Goal: Task Accomplishment & Management: Use online tool/utility

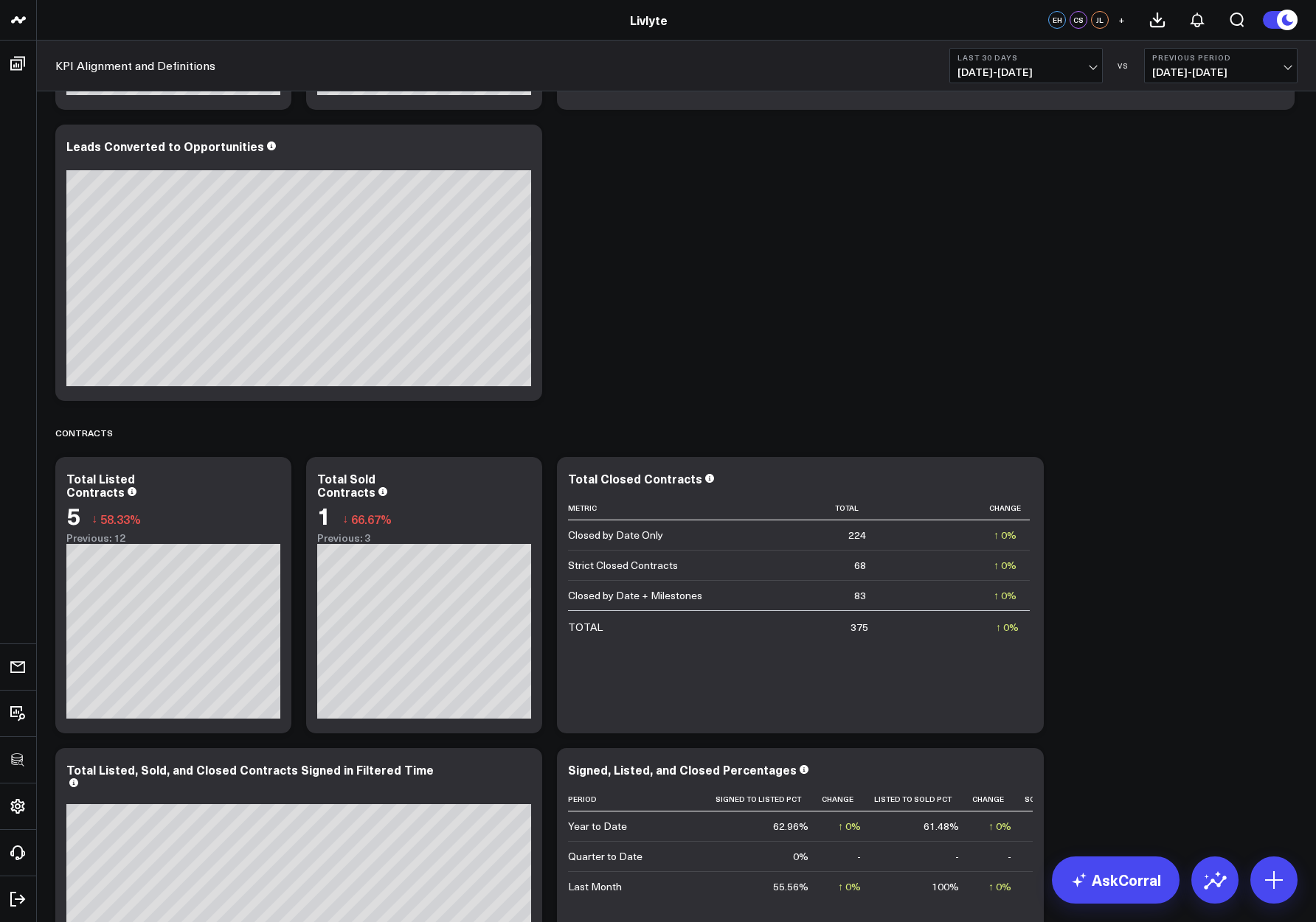
scroll to position [1804, 0]
click at [1018, 74] on span "[DATE] - [DATE]" at bounding box center [1026, 72] width 137 height 12
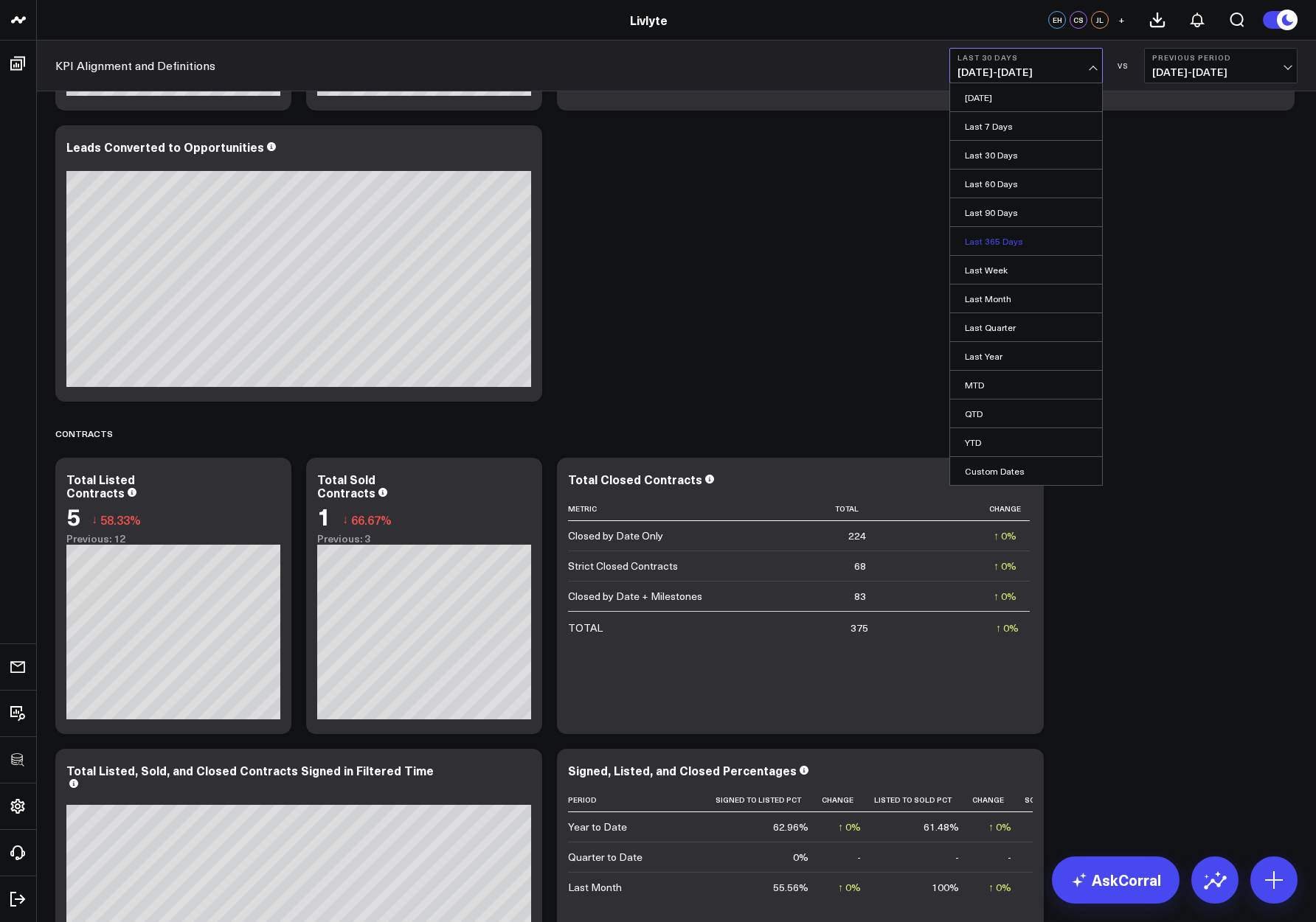
click at [999, 240] on link "Last 365 Days" at bounding box center [1026, 240] width 152 height 28
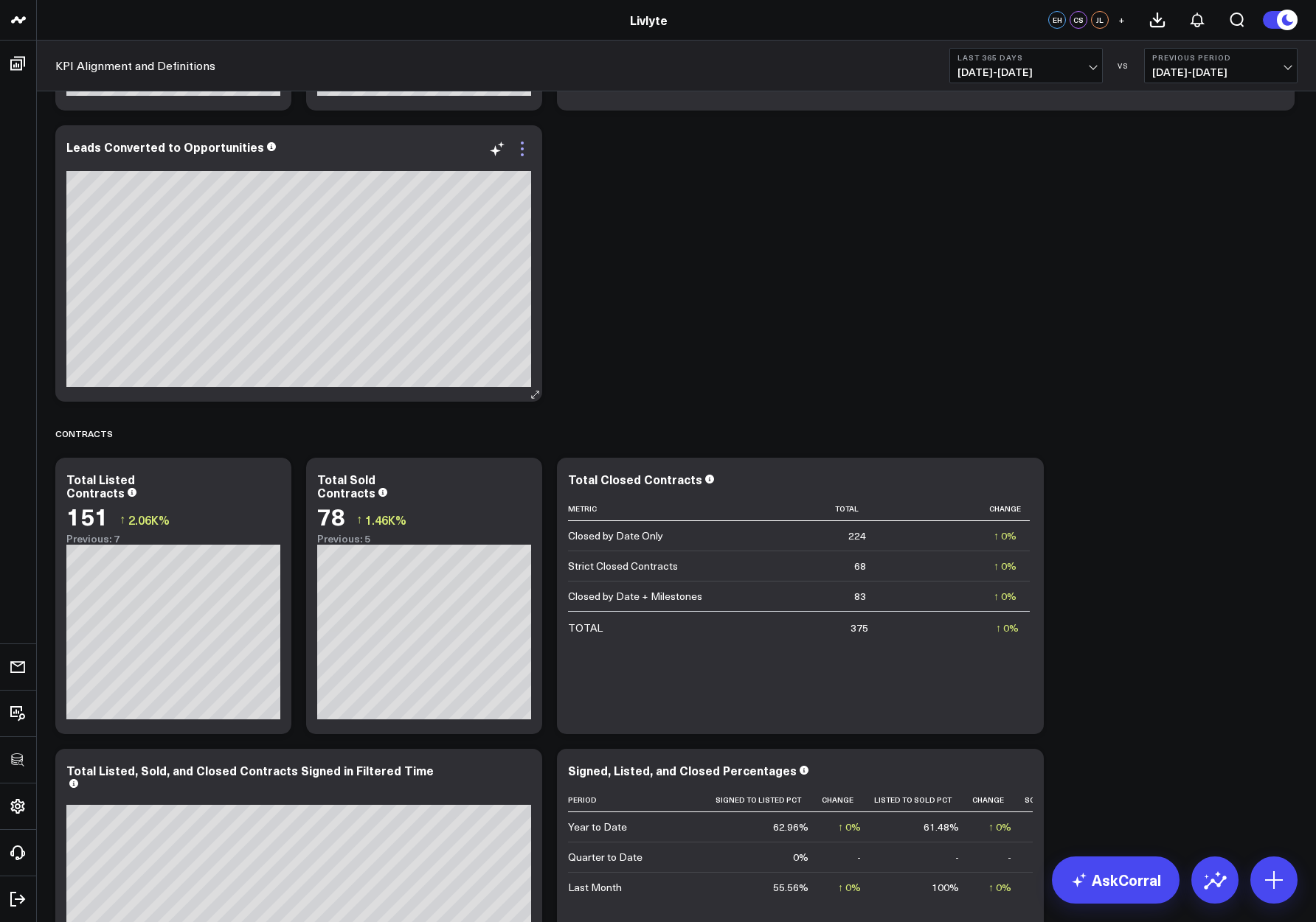
click at [523, 144] on icon at bounding box center [522, 149] width 18 height 18
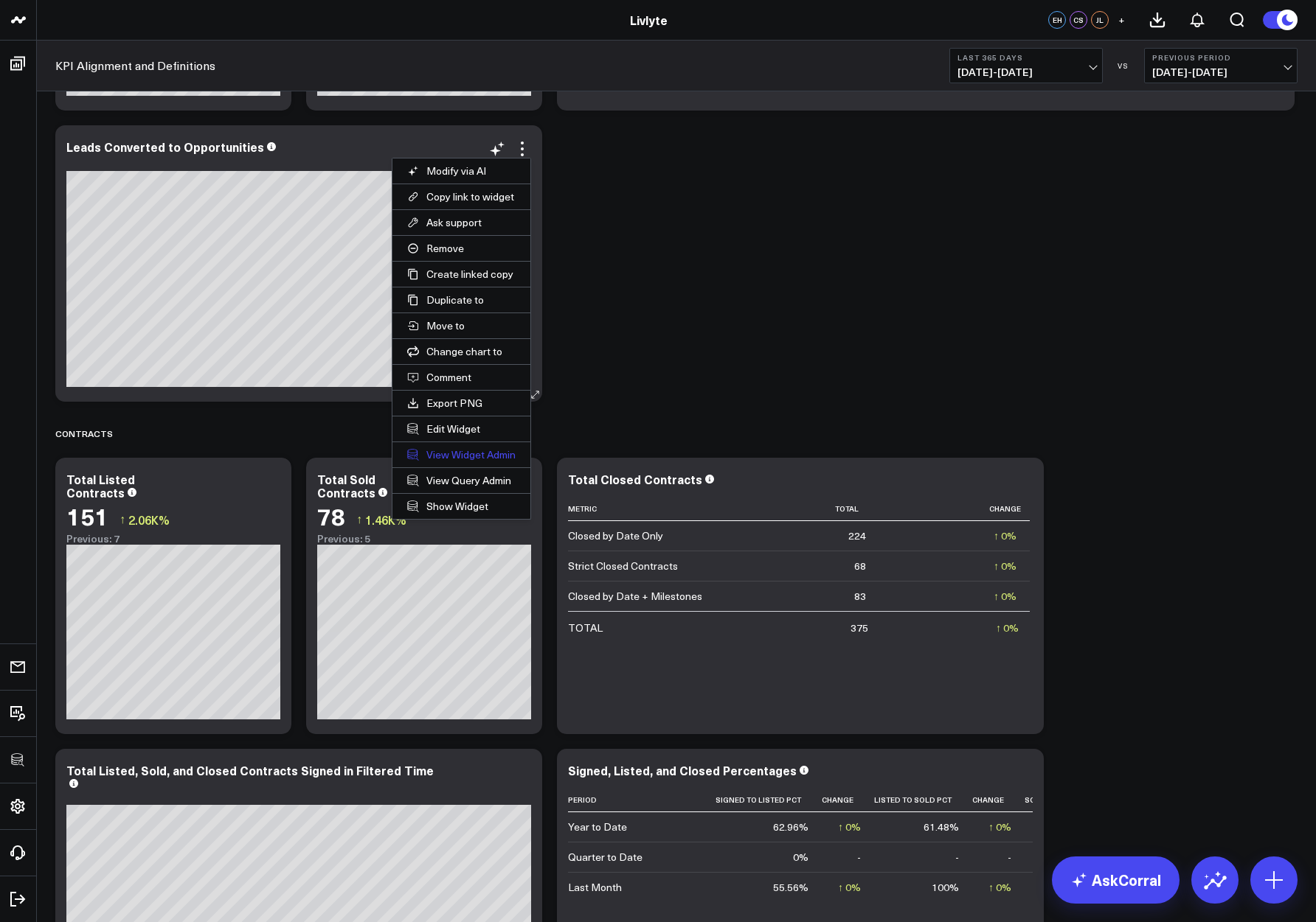
click at [459, 454] on link "View Widget Admin" at bounding box center [462, 455] width 138 height 25
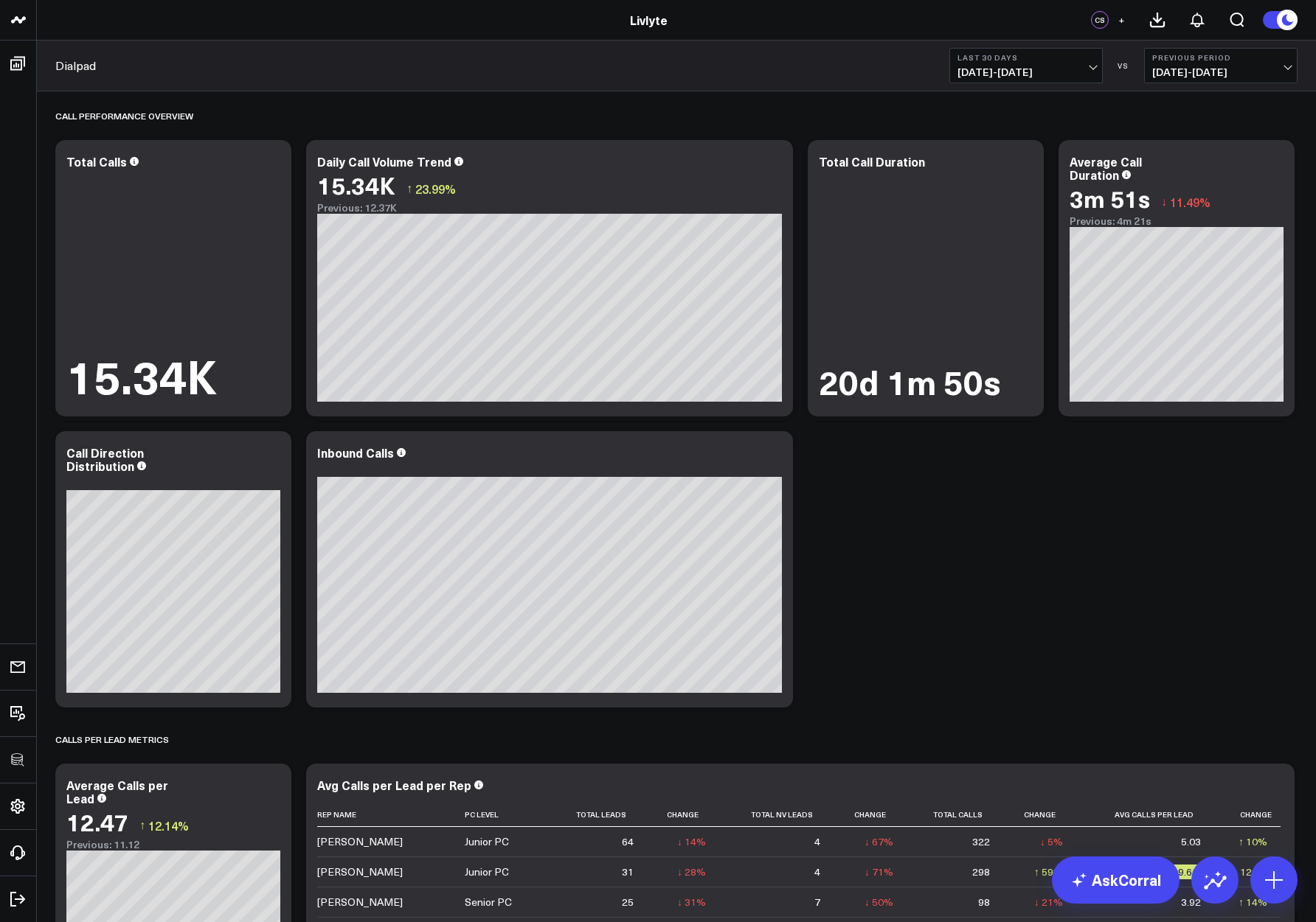
click at [1123, 21] on span "+" at bounding box center [1122, 20] width 7 height 10
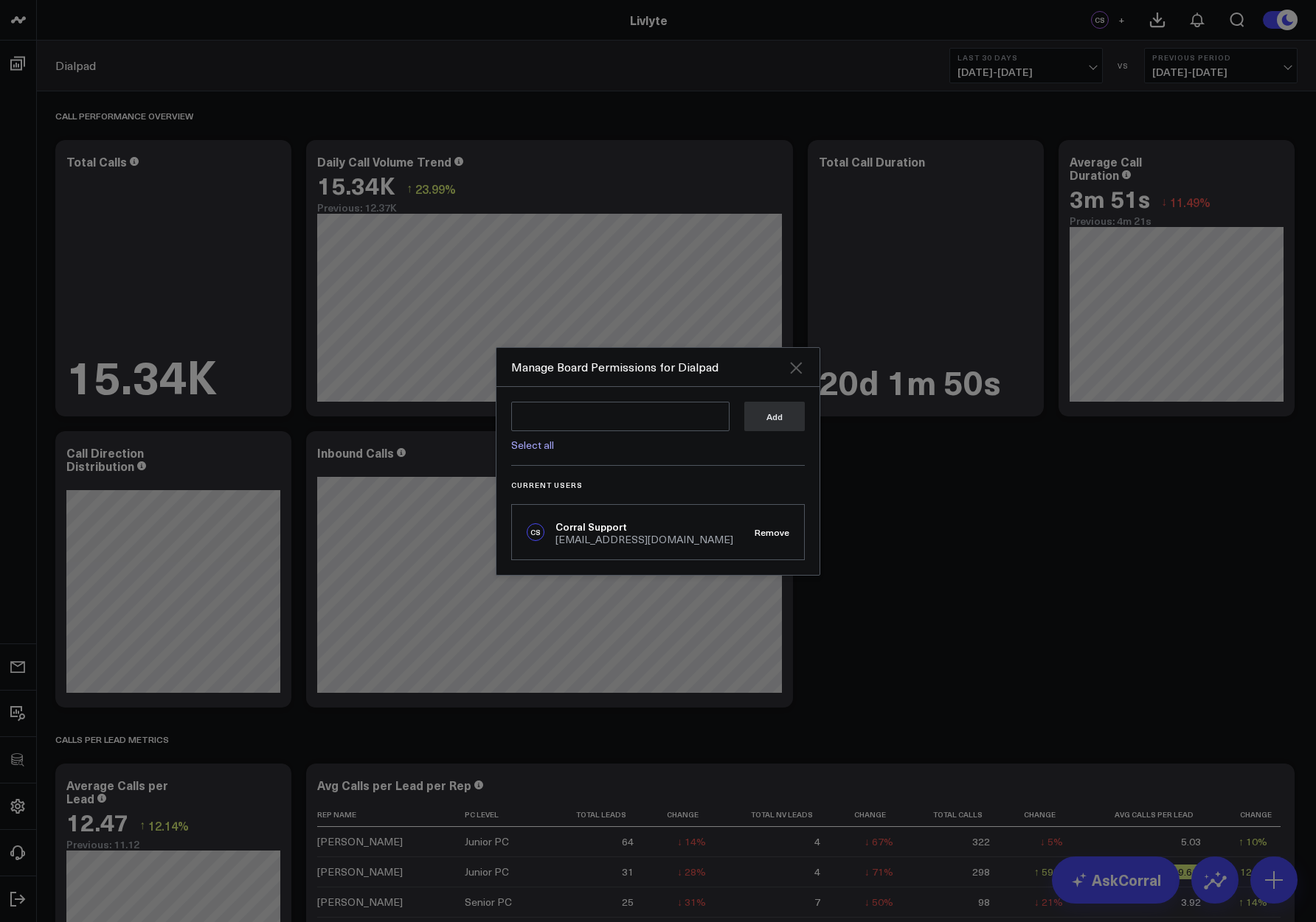
click at [797, 363] on icon "Close" at bounding box center [795, 367] width 18 height 18
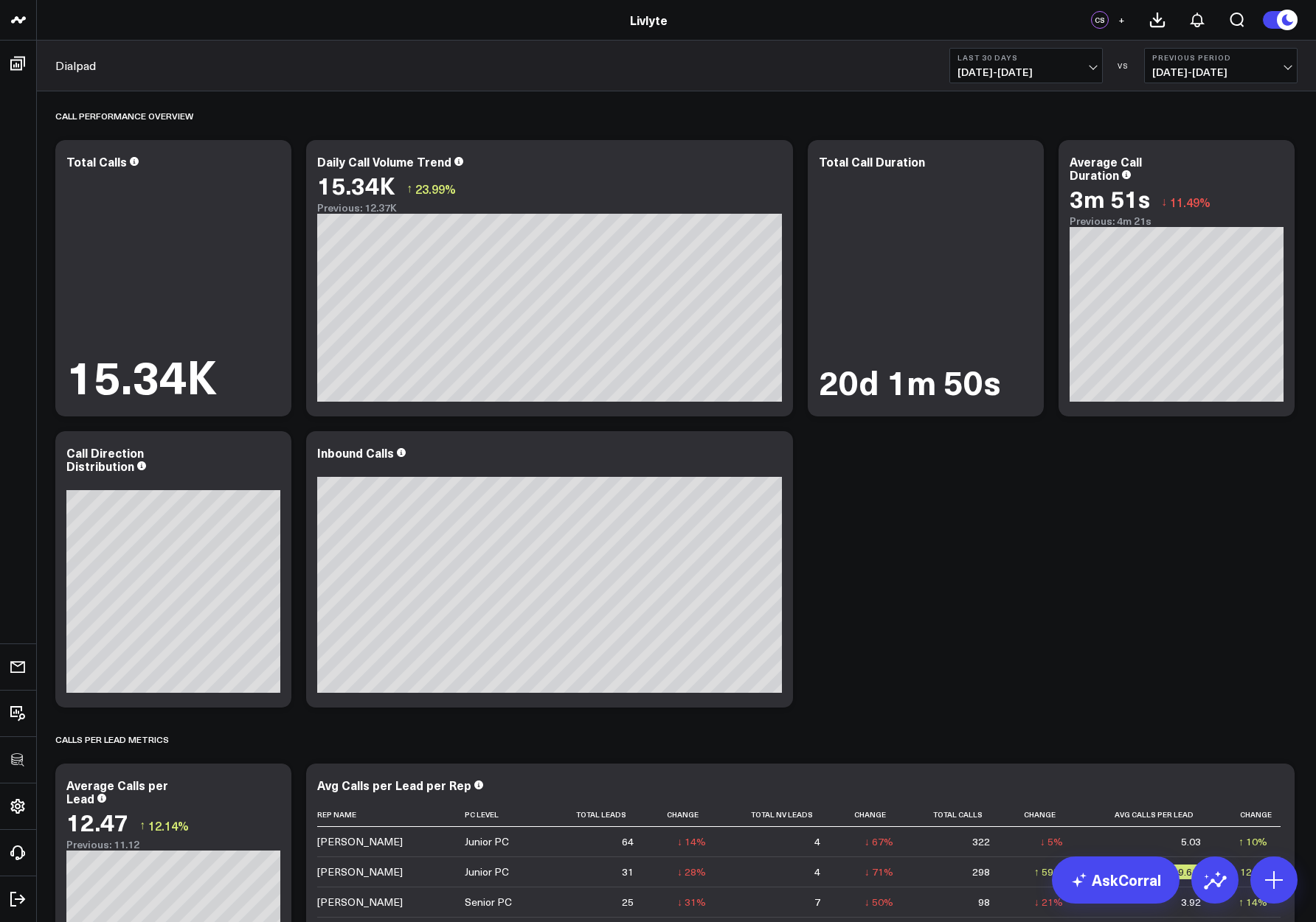
click at [1122, 24] on span "+" at bounding box center [1122, 20] width 7 height 10
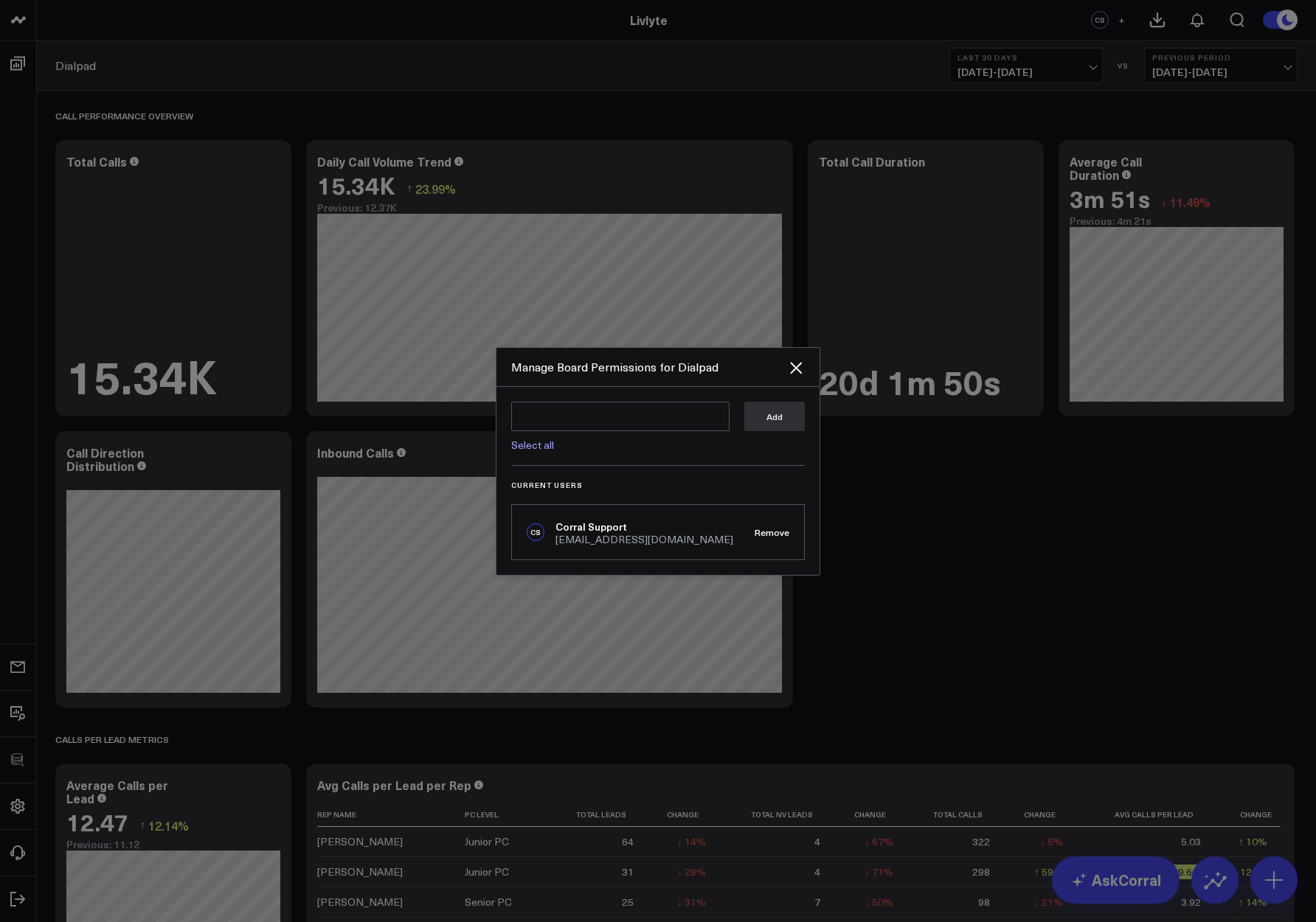
click at [542, 444] on link "Select all" at bounding box center [532, 445] width 43 height 14
type textarea "@Jake Livlyte"
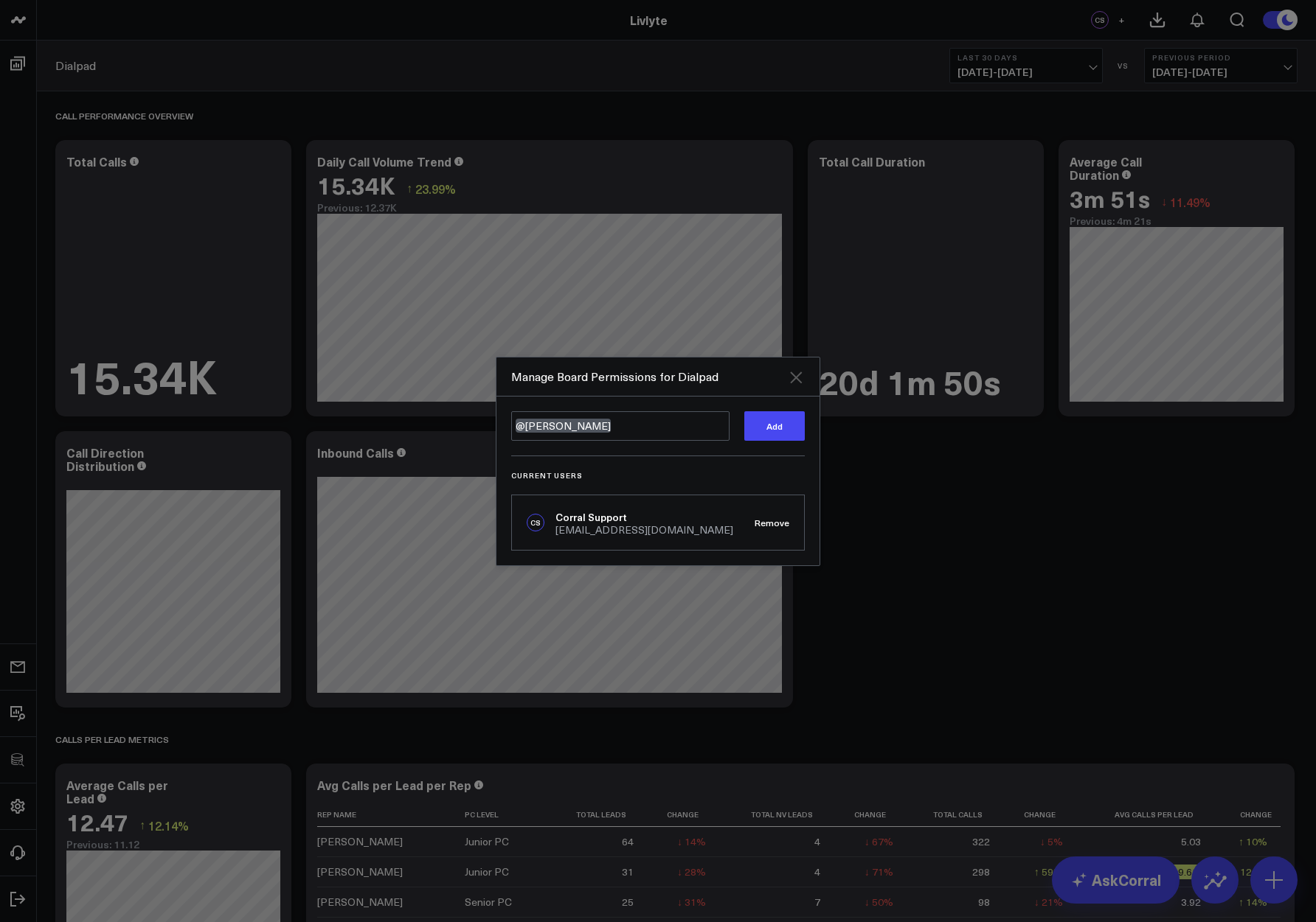
click at [799, 377] on icon "Close" at bounding box center [795, 377] width 18 height 18
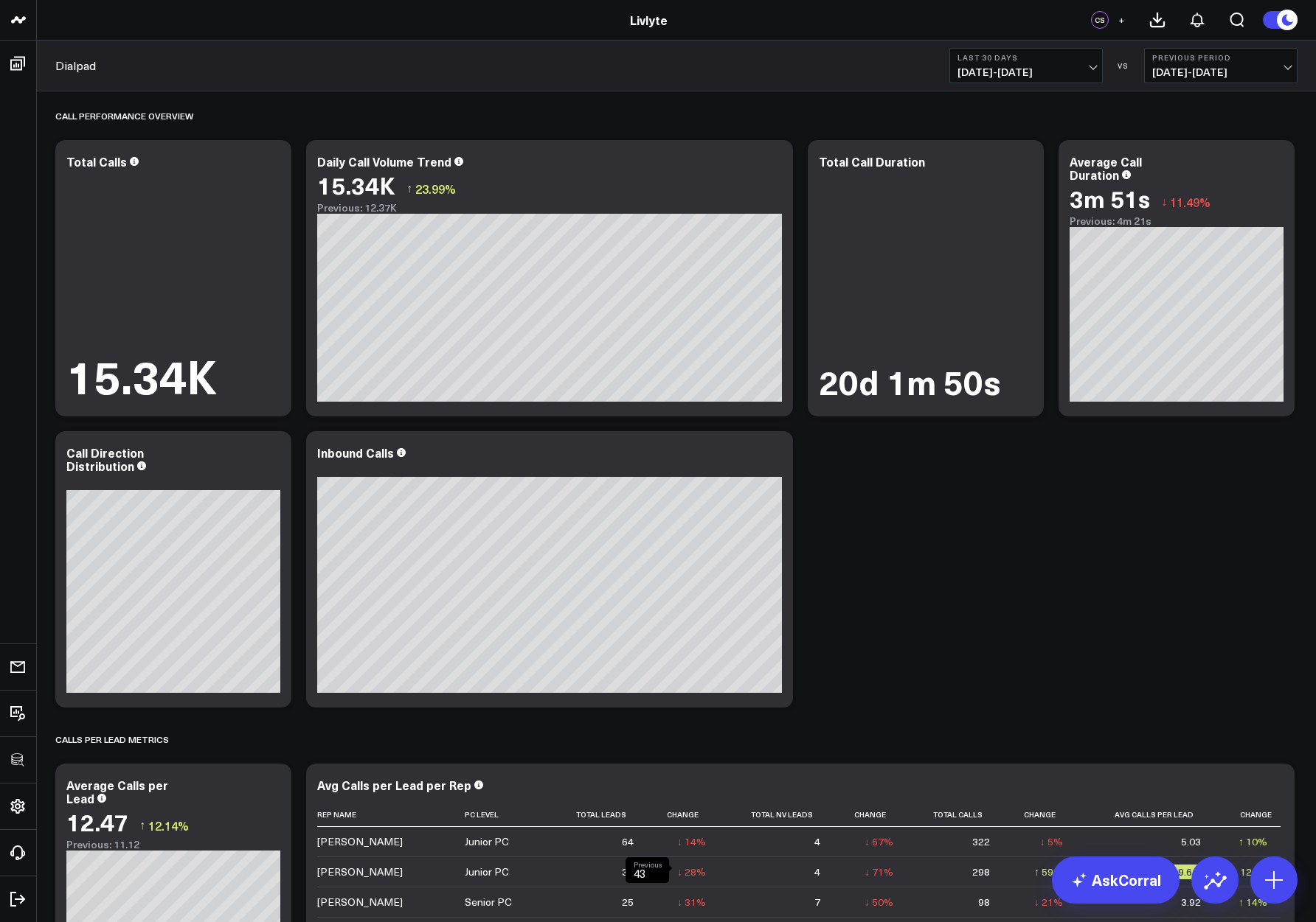
click at [1120, 21] on span "+" at bounding box center [1122, 20] width 7 height 10
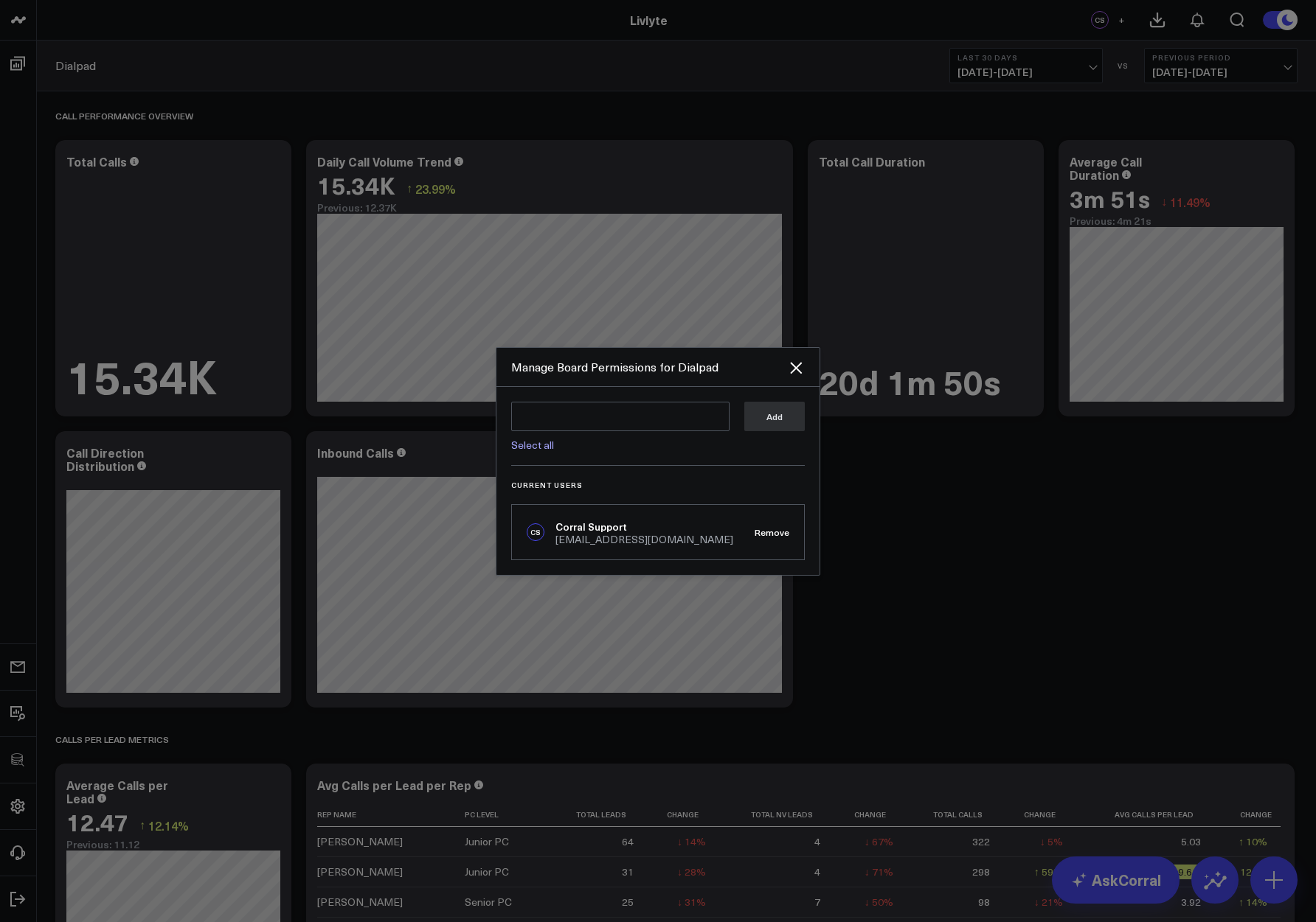
click at [526, 447] on link "Select all" at bounding box center [532, 445] width 43 height 14
type textarea "@Jake Livlyte"
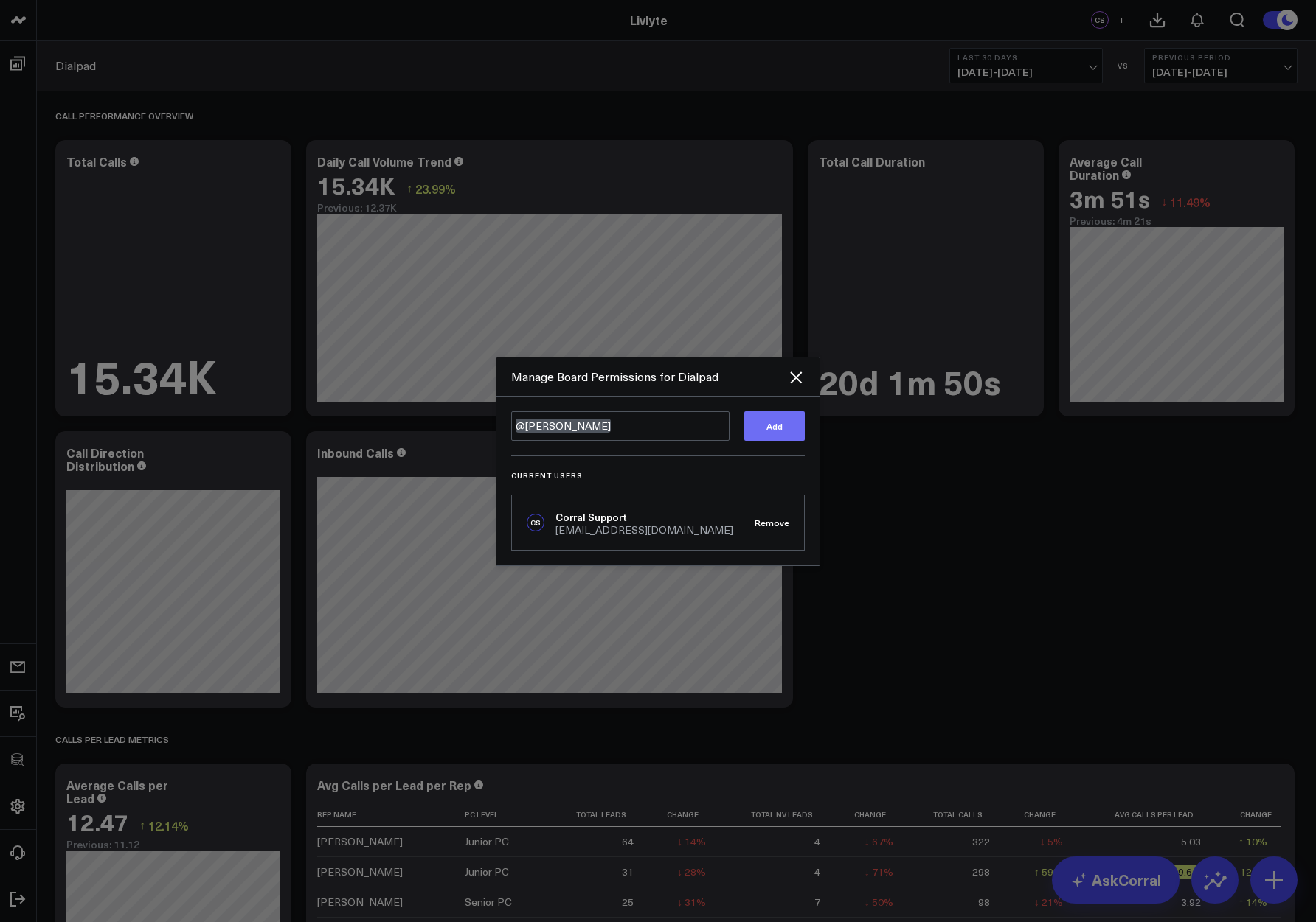
click at [768, 429] on button "Add" at bounding box center [774, 425] width 61 height 29
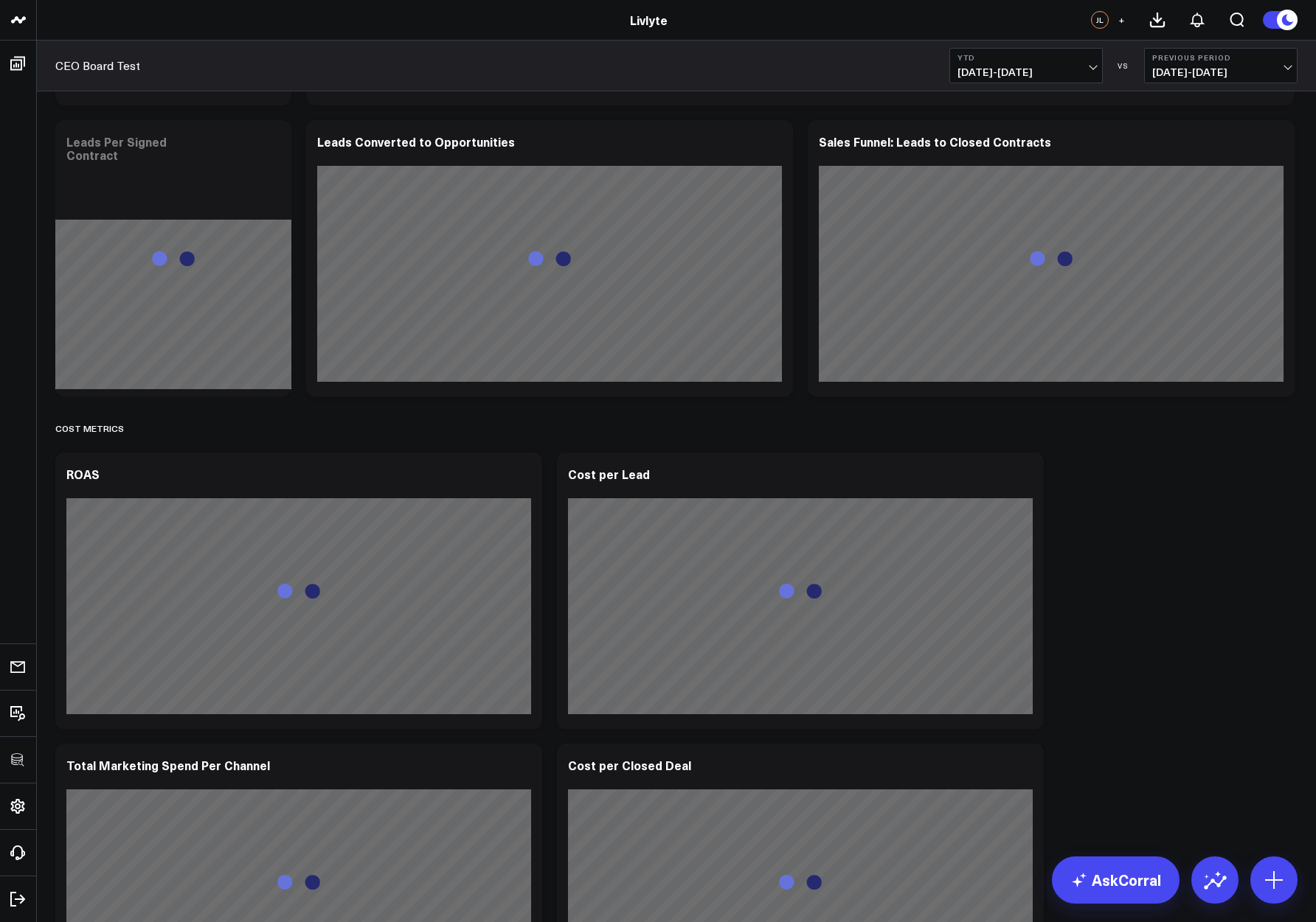
scroll to position [1818, 0]
